Goal: Task Accomplishment & Management: Complete application form

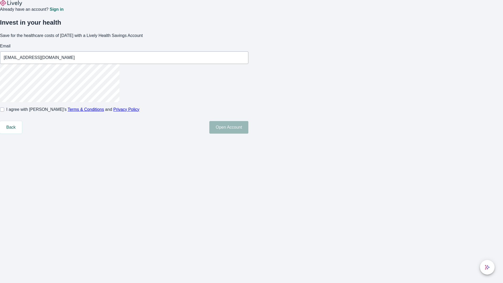
click at [4, 112] on input "I agree with Lively’s Terms & Conditions and Privacy Policy" at bounding box center [2, 109] width 4 height 4
checkbox input "true"
click at [249, 134] on button "Open Account" at bounding box center [228, 127] width 39 height 13
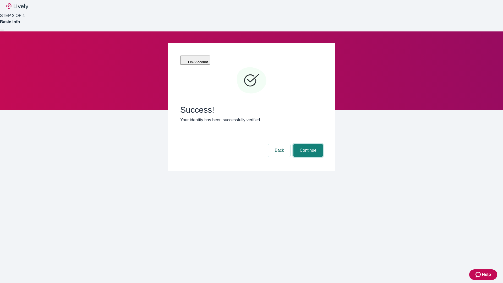
click at [308, 144] on button "Continue" at bounding box center [308, 150] width 29 height 13
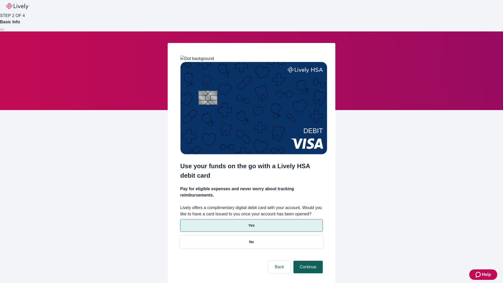
click at [251, 239] on p "No" at bounding box center [251, 242] width 5 height 6
click at [308, 261] on button "Continue" at bounding box center [308, 267] width 29 height 13
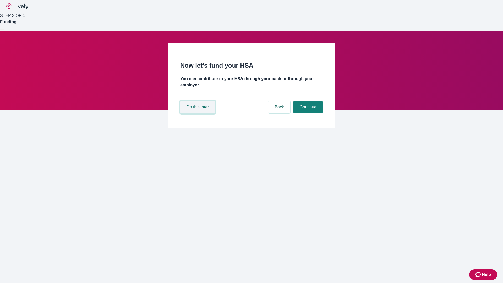
click at [198, 114] on button "Do this later" at bounding box center [197, 107] width 35 height 13
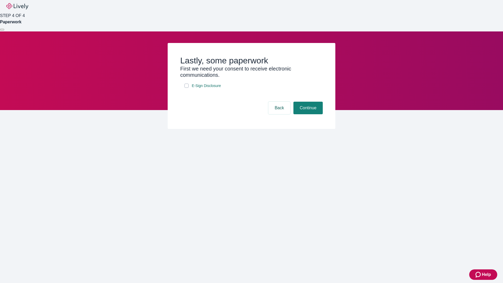
click at [187, 88] on input "E-Sign Disclosure" at bounding box center [187, 86] width 4 height 4
checkbox input "true"
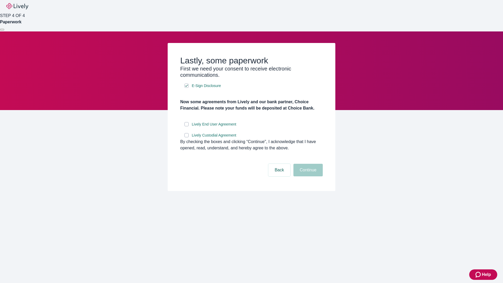
click at [187, 126] on input "Lively End User Agreement" at bounding box center [187, 124] width 4 height 4
checkbox input "true"
click at [187, 137] on input "Lively Custodial Agreement" at bounding box center [187, 135] width 4 height 4
checkbox input "true"
click at [308, 176] on button "Continue" at bounding box center [308, 170] width 29 height 13
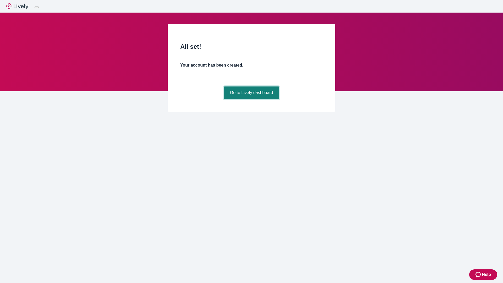
click at [251, 99] on link "Go to Lively dashboard" at bounding box center [252, 93] width 56 height 13
